Goal: Transaction & Acquisition: Book appointment/travel/reservation

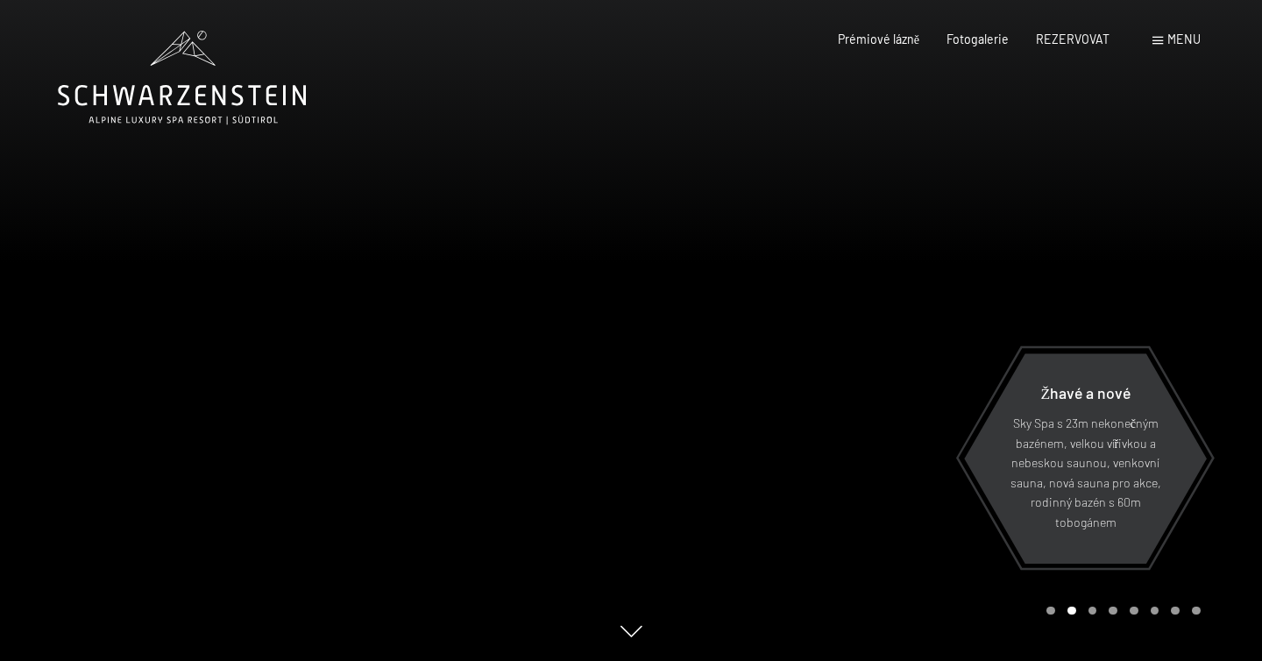
click at [1161, 46] on div "menu" at bounding box center [1176, 40] width 48 height 18
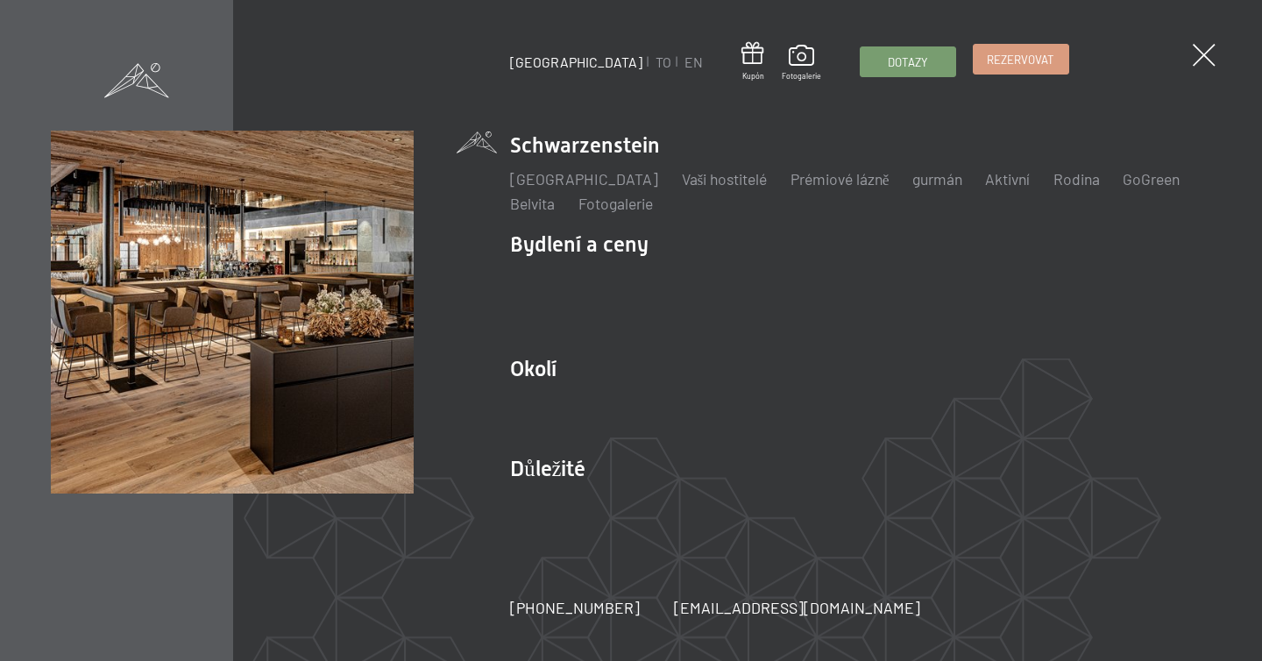
click at [973, 67] on link "Rezervovat" at bounding box center [1020, 59] width 95 height 29
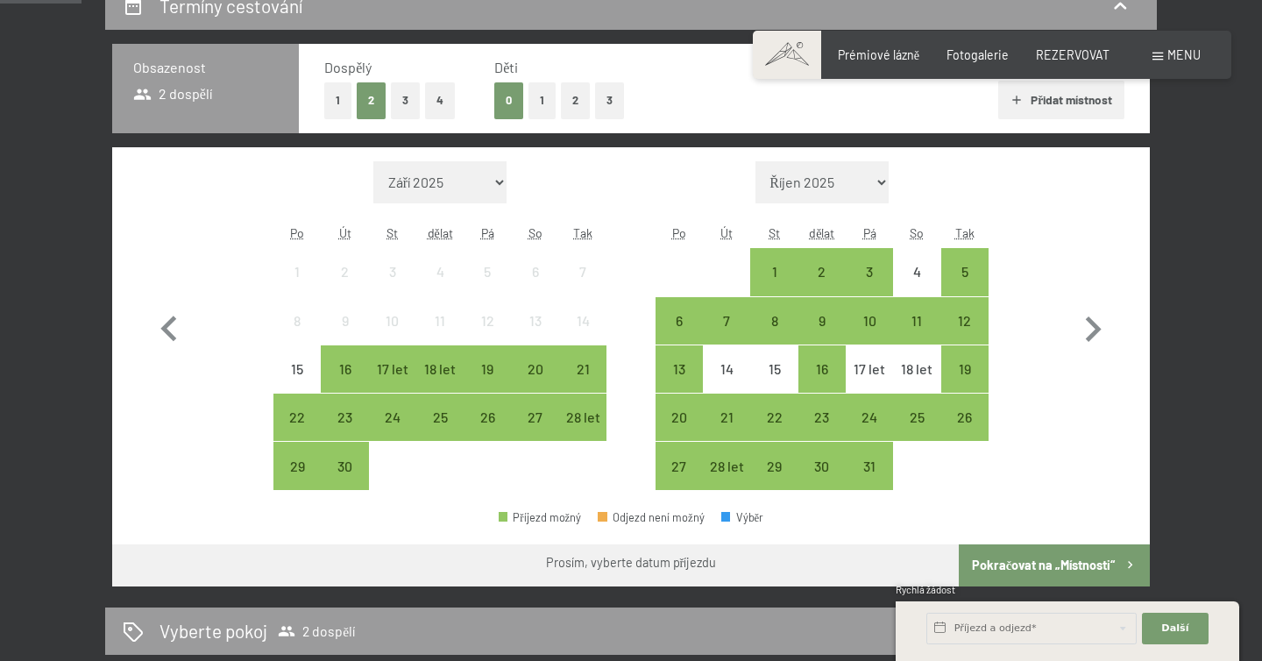
scroll to position [422, 0]
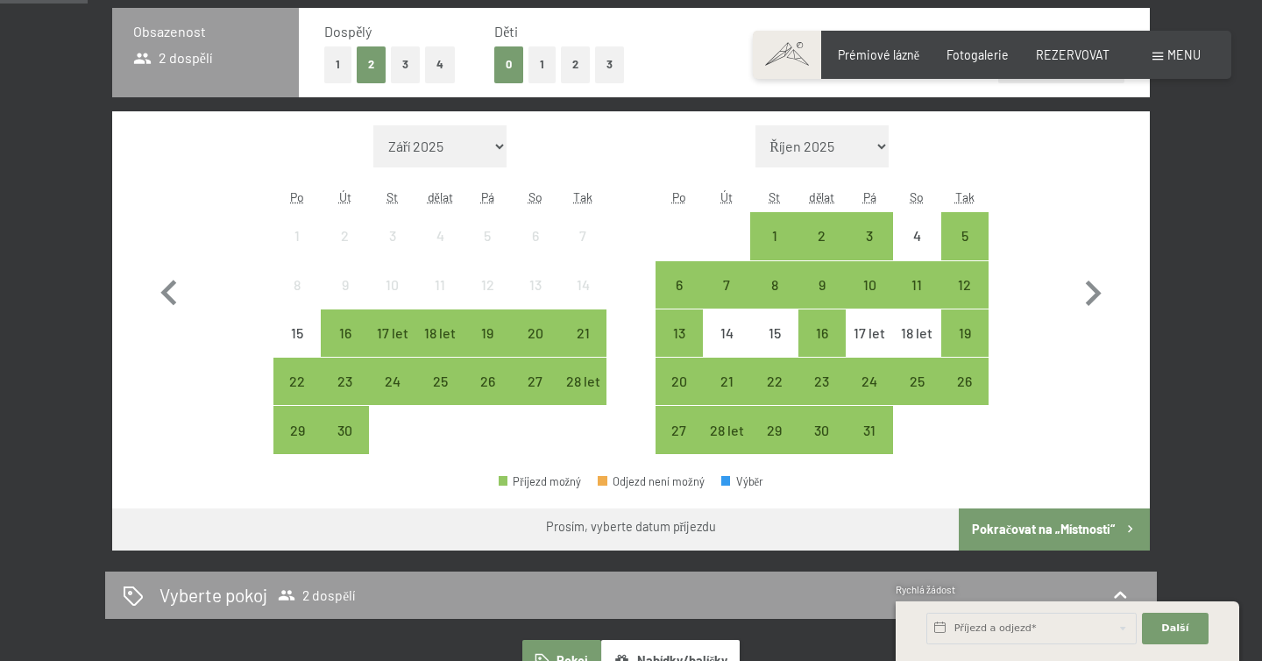
click at [1065, 295] on div "Měsíc/Rok [DATE] [DATE] [DATE] [DATE] [DATE] [DATE] [DATE] [DATE] [DATE] [DATE]…" at bounding box center [631, 289] width 975 height 329
click at [1082, 297] on icon "button" at bounding box center [1092, 293] width 51 height 51
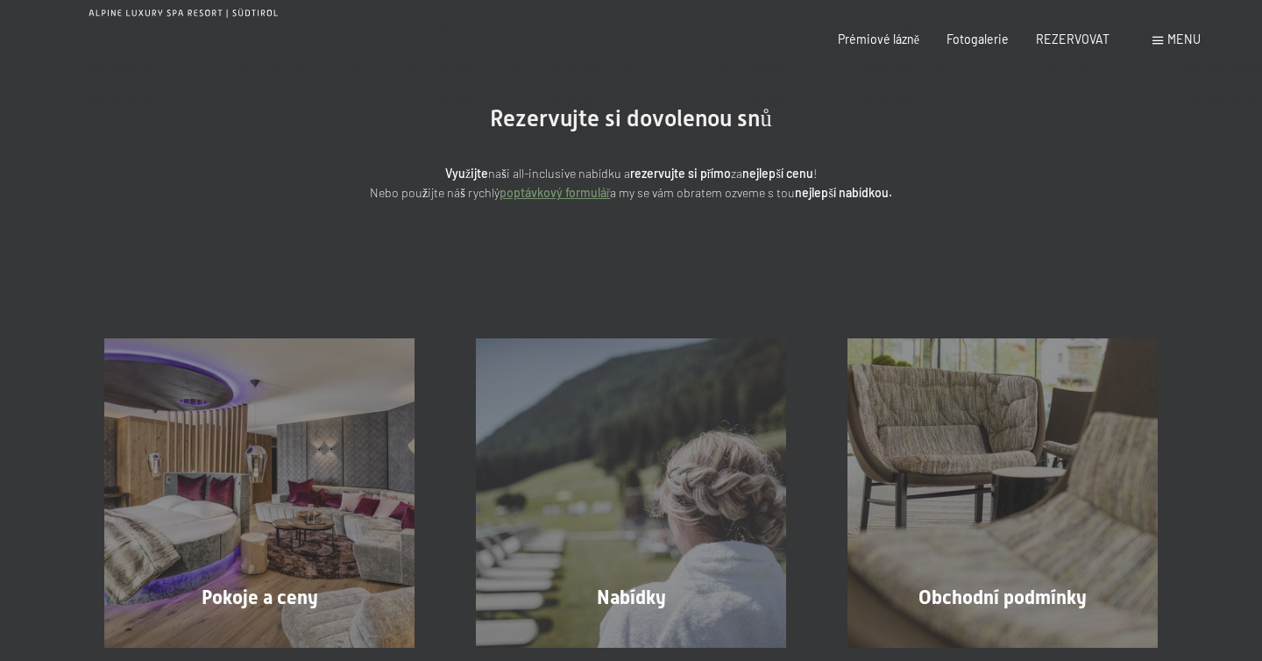
scroll to position [0, 0]
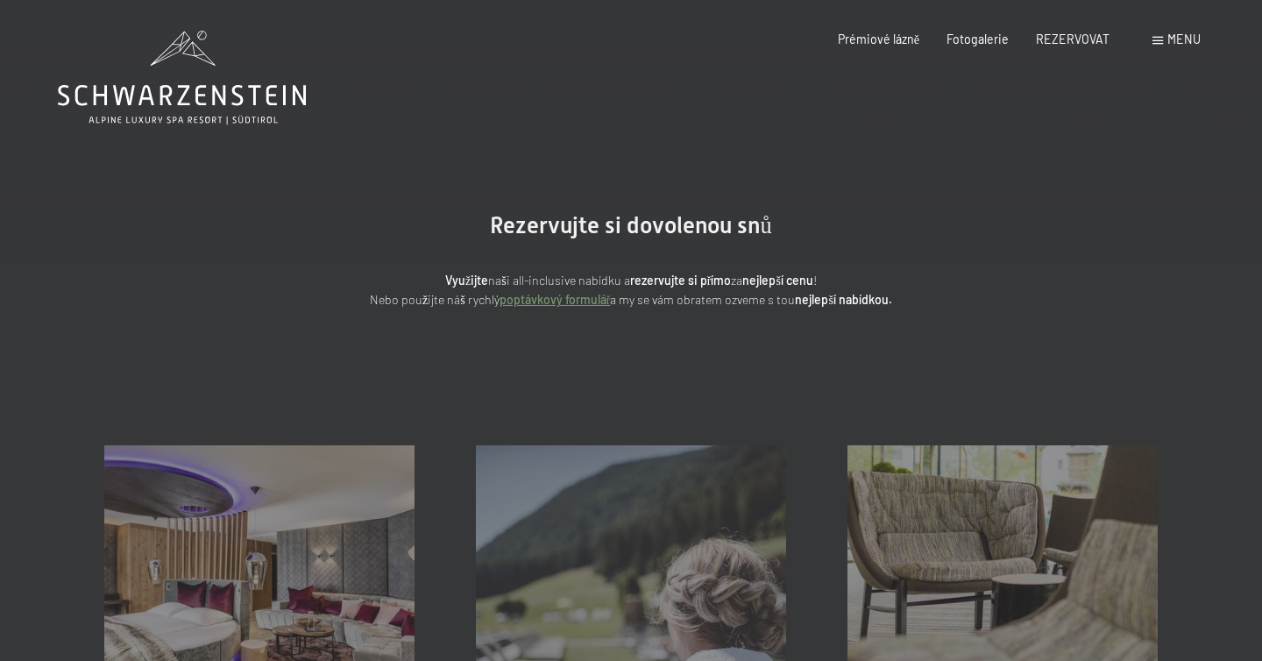
click at [1183, 31] on div "Rezervovat Dotazy Prémiové lázně Fotogalerie REZERVOVAT menu [GEOGRAPHIC_DATA] …" at bounding box center [991, 40] width 417 height 18
click at [1173, 36] on font "menu" at bounding box center [1183, 39] width 33 height 15
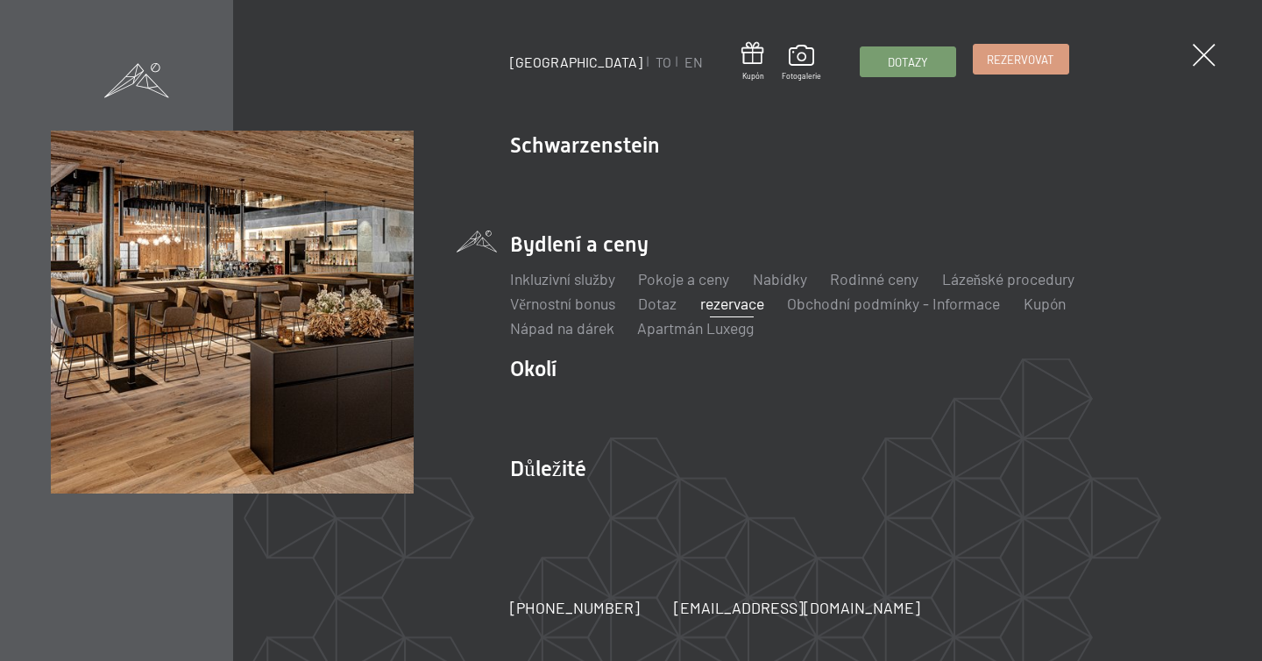
click at [987, 57] on font "Rezervovat" at bounding box center [1020, 60] width 67 height 14
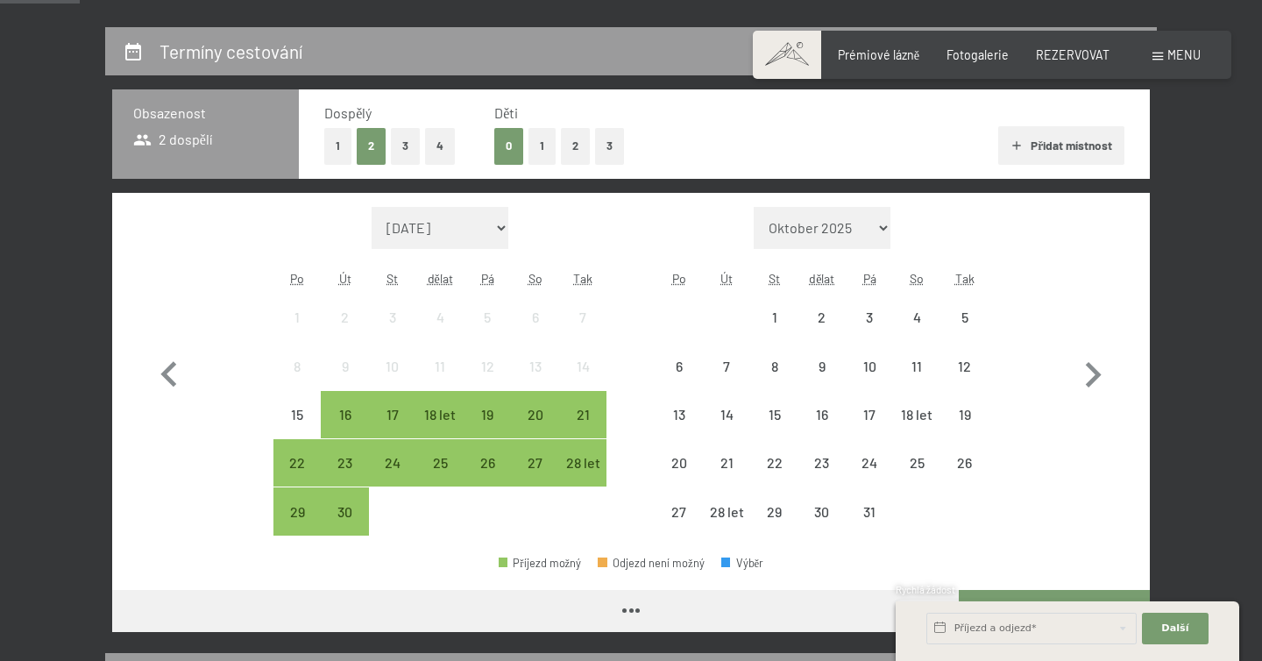
scroll to position [385, 0]
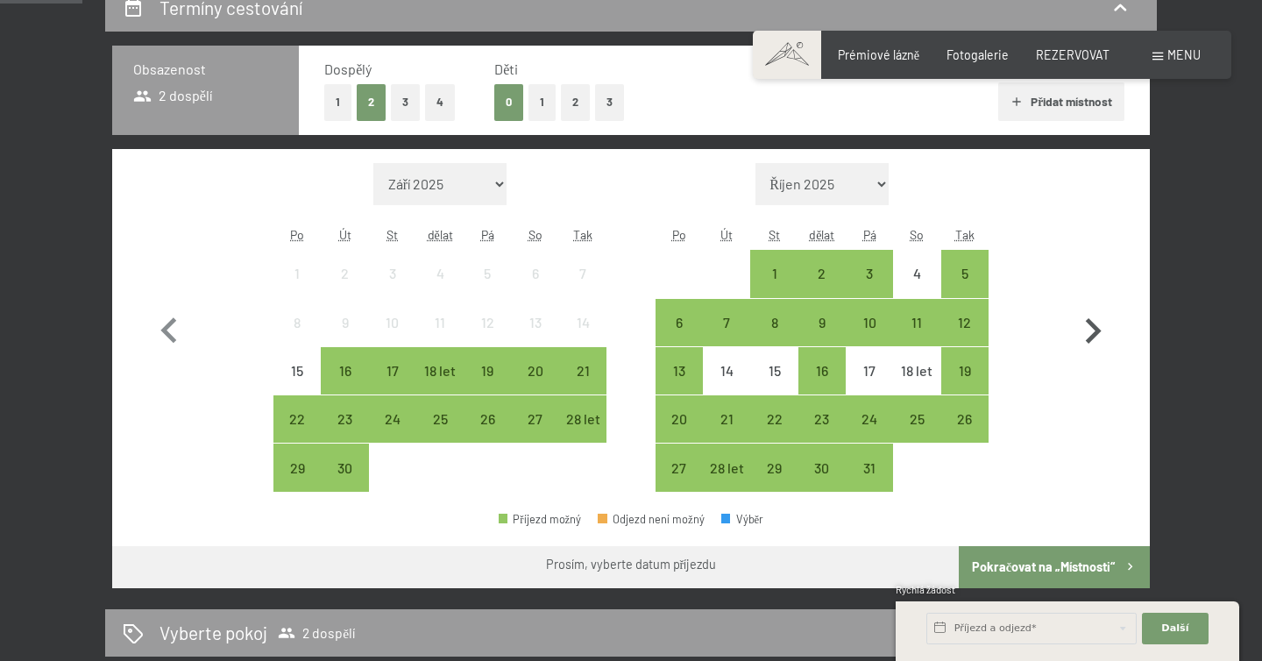
click at [1079, 308] on icon "button" at bounding box center [1092, 331] width 51 height 51
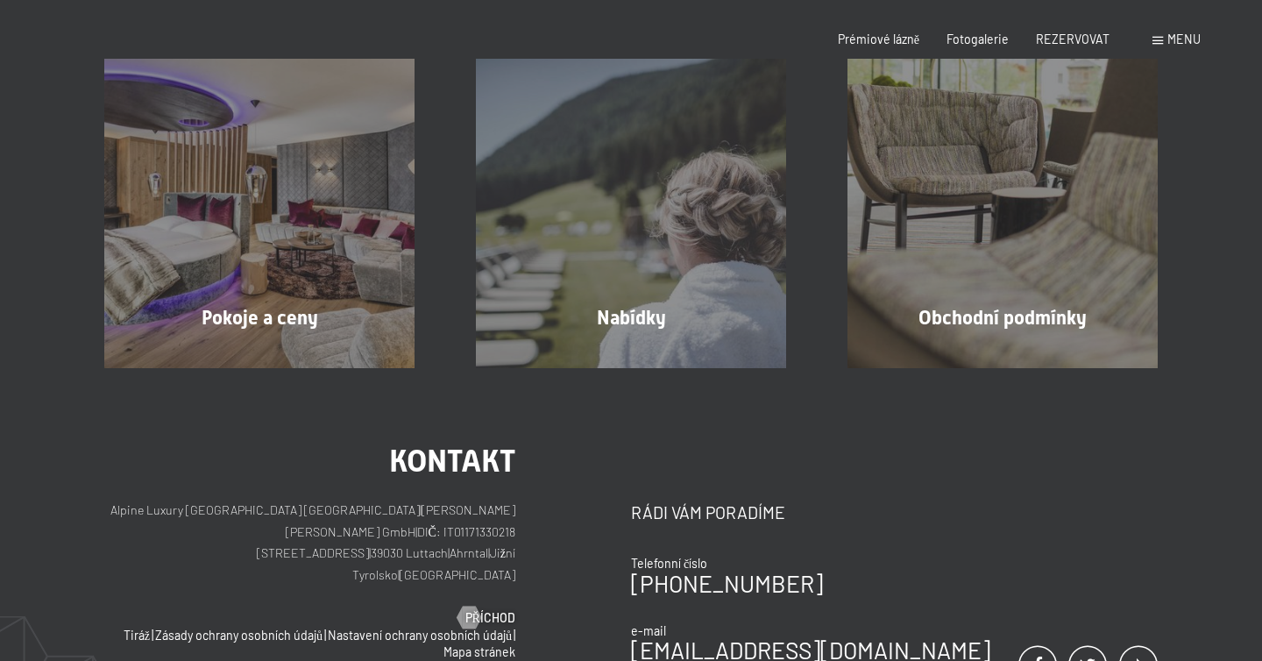
scroll to position [0, 0]
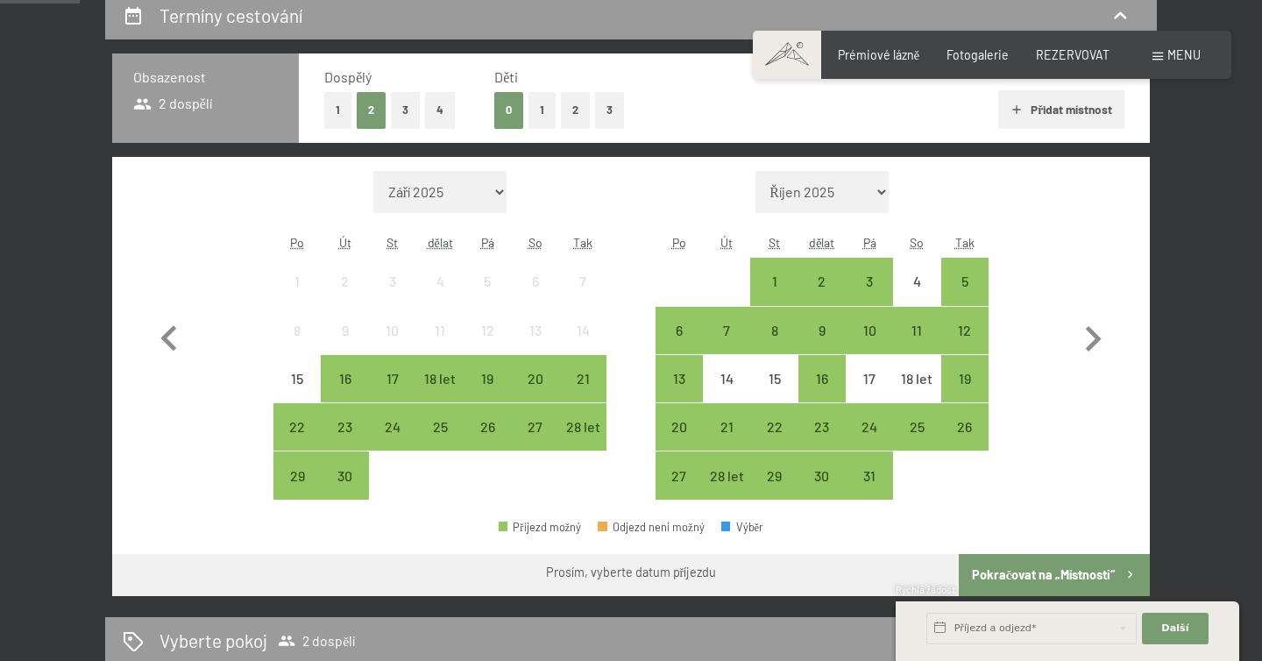
scroll to position [378, 0]
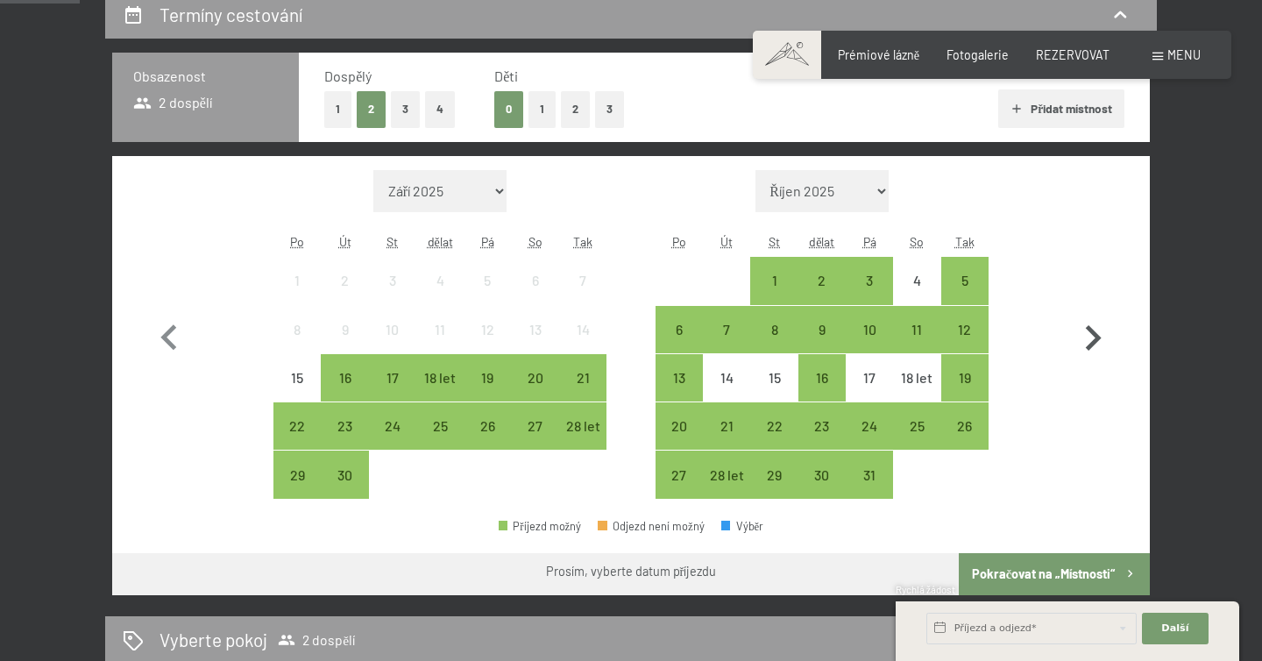
click at [1098, 327] on icon "button" at bounding box center [1092, 338] width 51 height 51
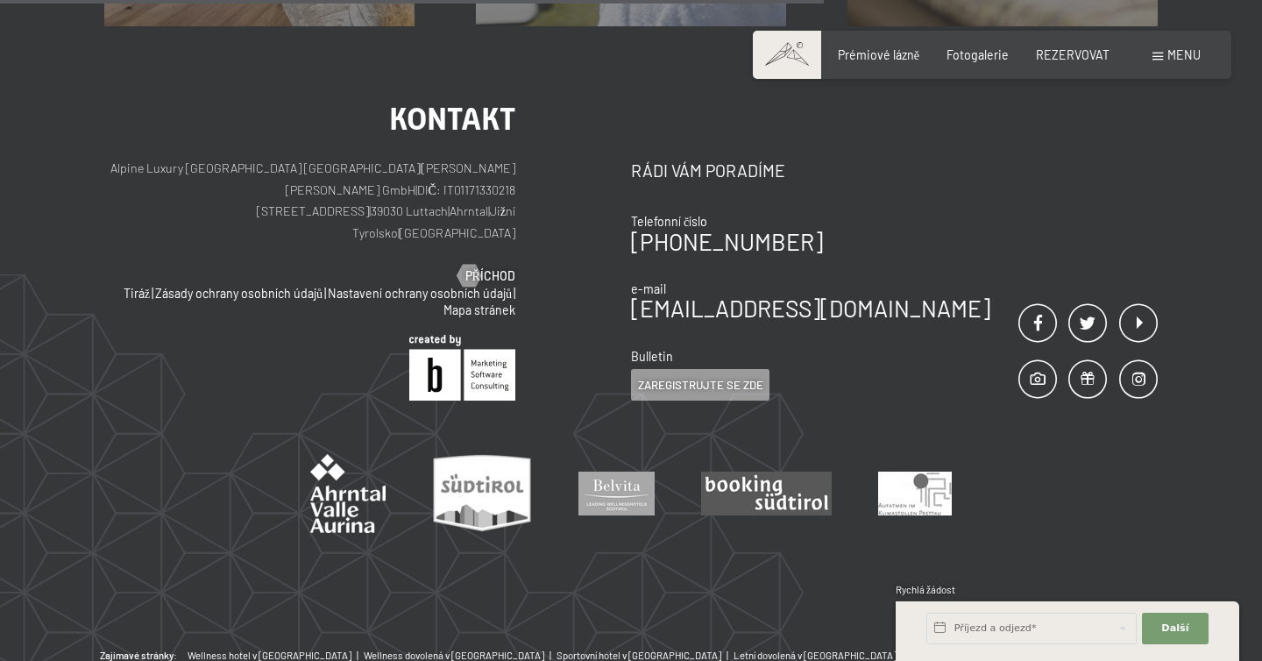
scroll to position [0, 0]
